Goal: Navigation & Orientation: Understand site structure

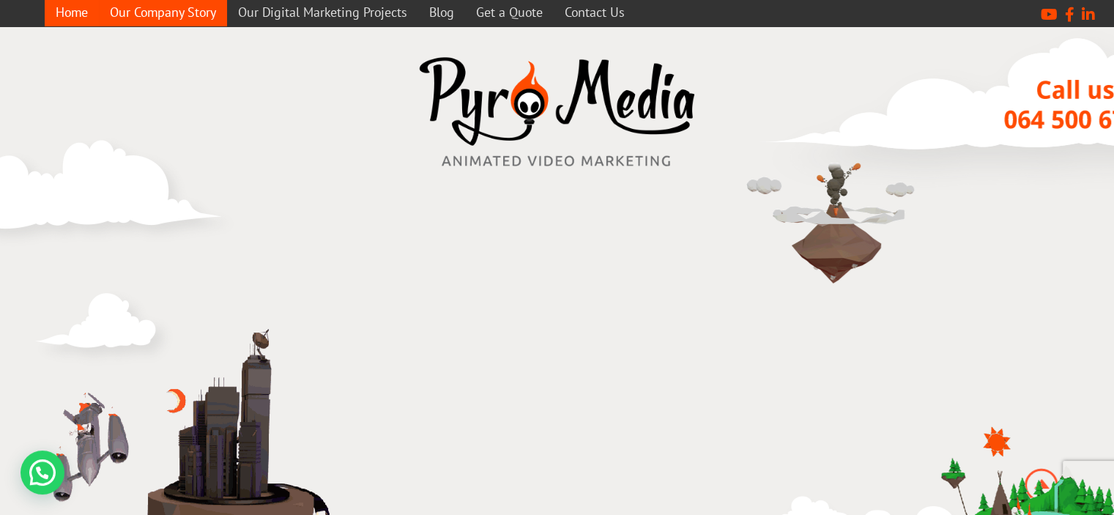
click at [174, 10] on link "Our Company Story" at bounding box center [163, 12] width 128 height 29
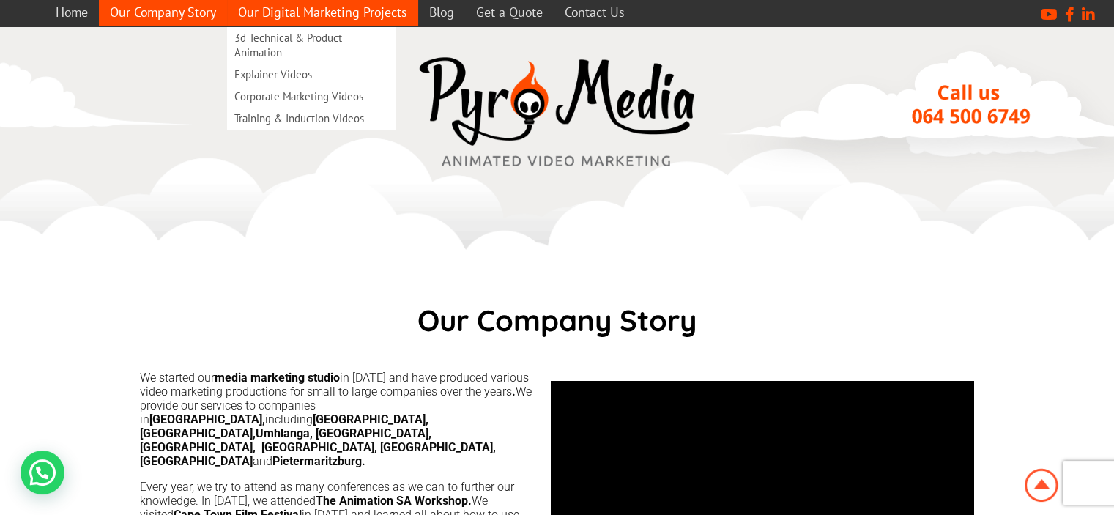
click at [272, 19] on link "Our Digital Marketing Projects" at bounding box center [322, 12] width 191 height 29
